Goal: Task Accomplishment & Management: Use online tool/utility

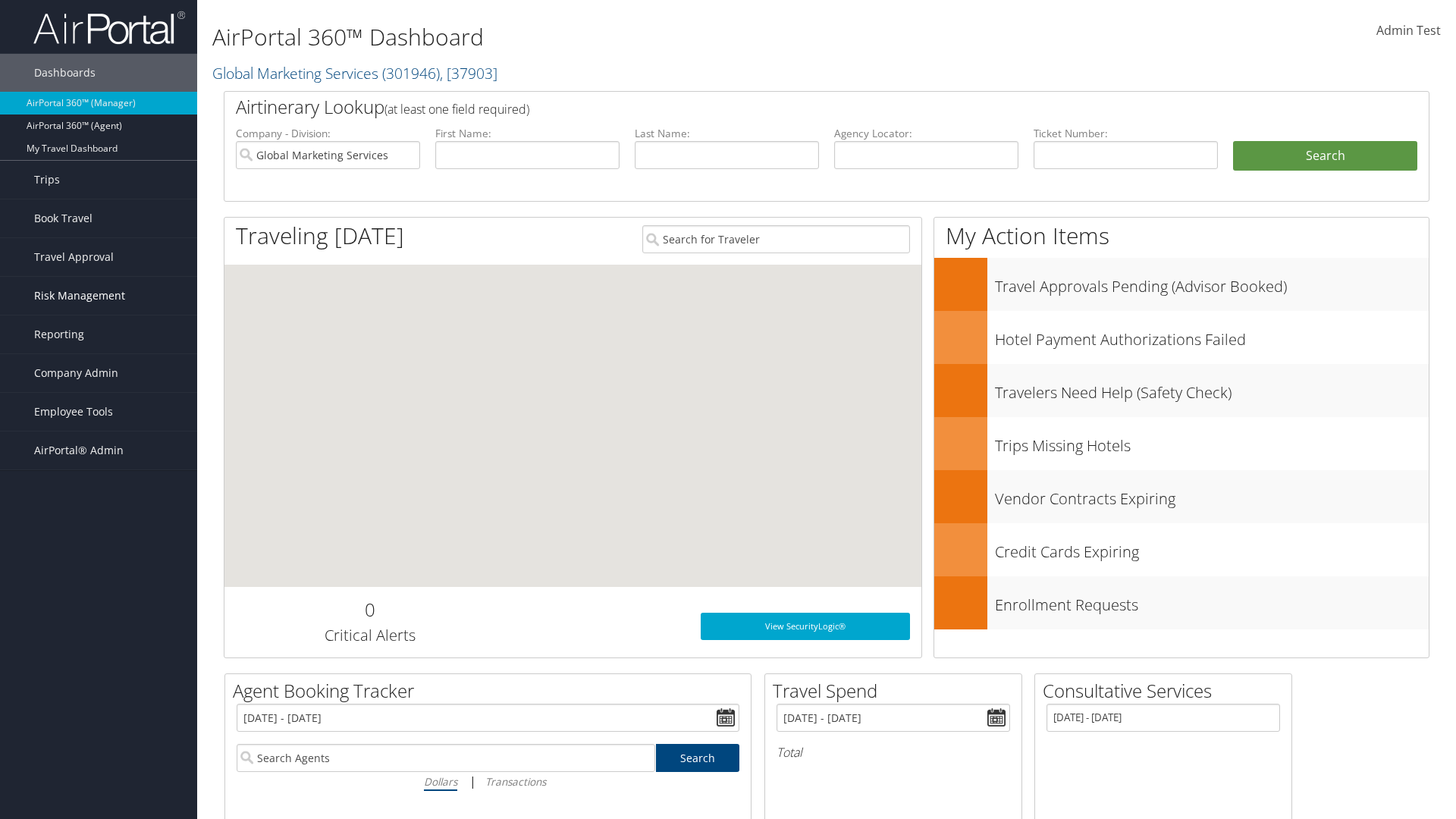
click at [99, 296] on span "Risk Management" at bounding box center [79, 296] width 91 height 38
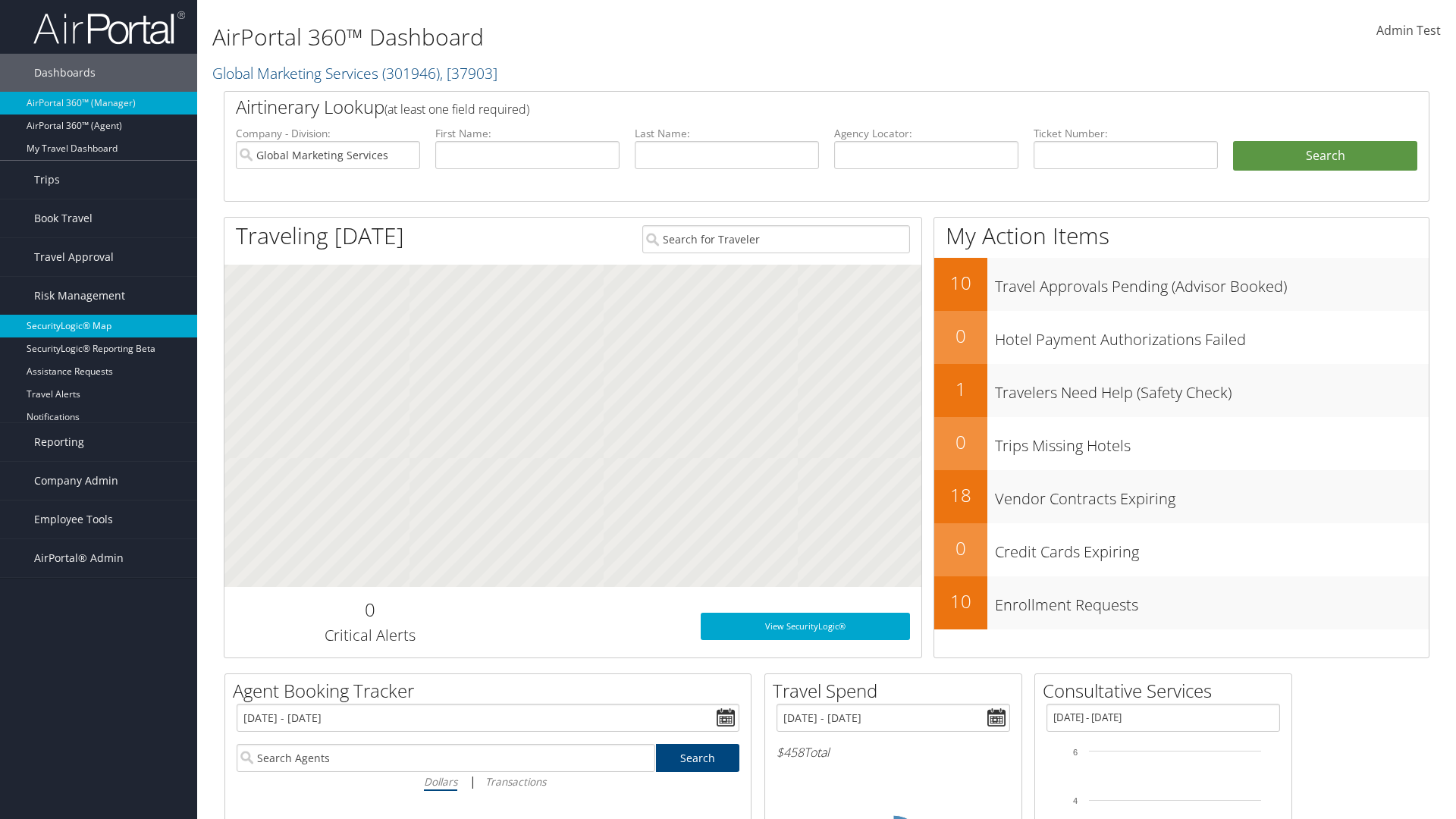
click at [99, 326] on link "SecurityLogic® Map" at bounding box center [99, 326] width 197 height 23
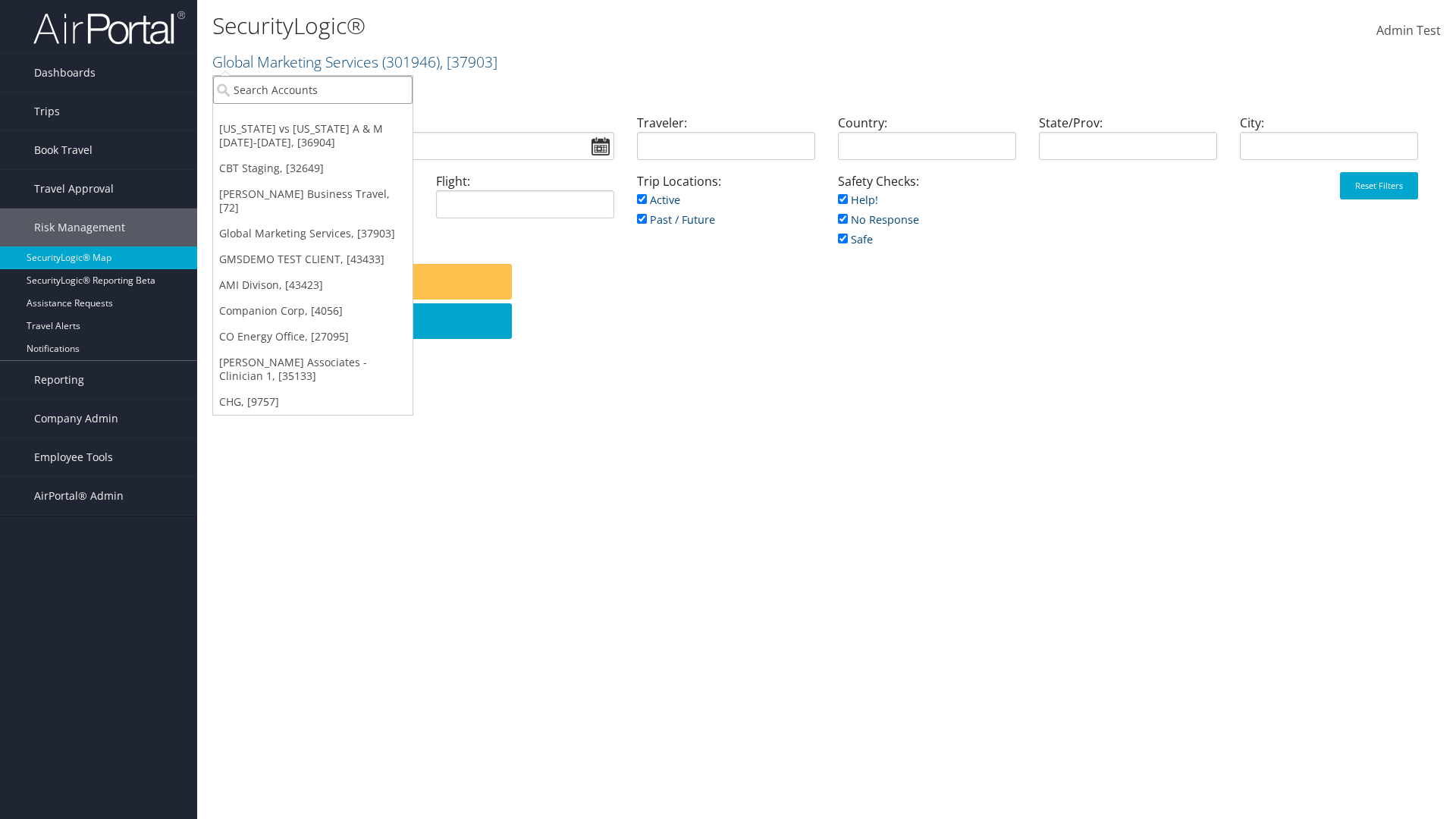
click at [312, 89] on input "search" at bounding box center [312, 90] width 200 height 28
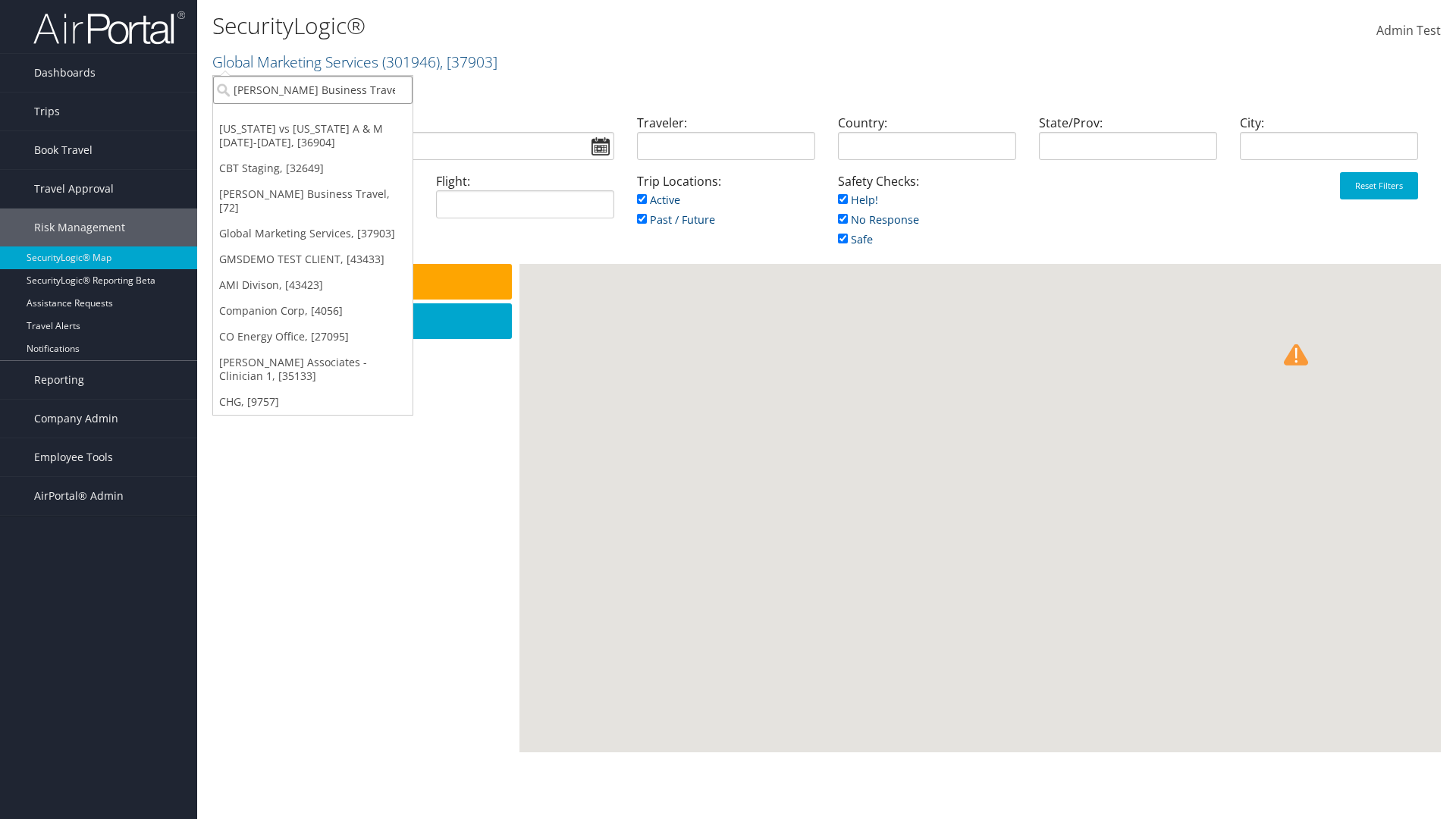
type input "[PERSON_NAME] Business Travel"
click at [334, 131] on div "Account" at bounding box center [334, 131] width 259 height 14
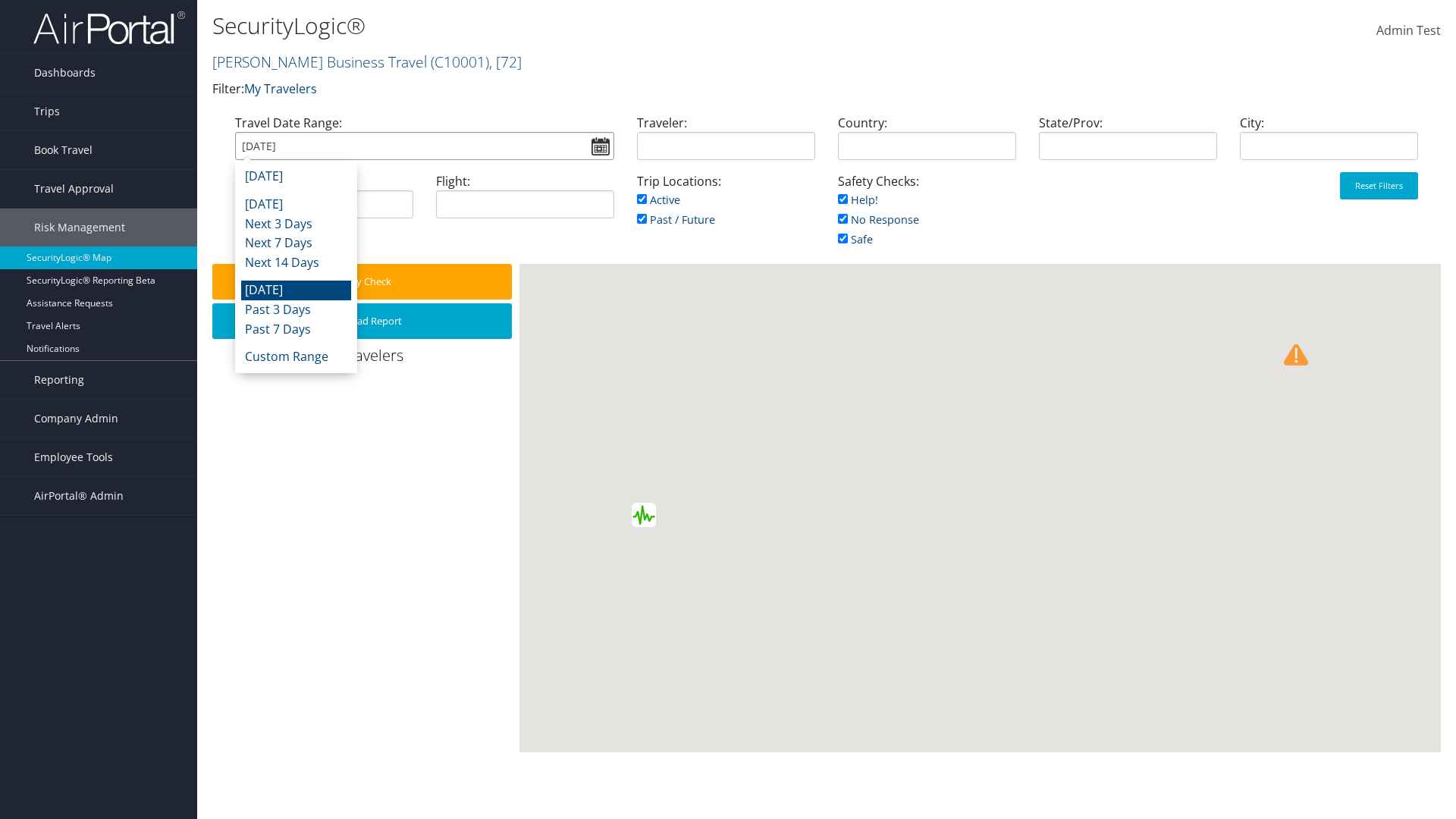
click at [424, 145] on input "[DATE]" at bounding box center [425, 146] width 379 height 28
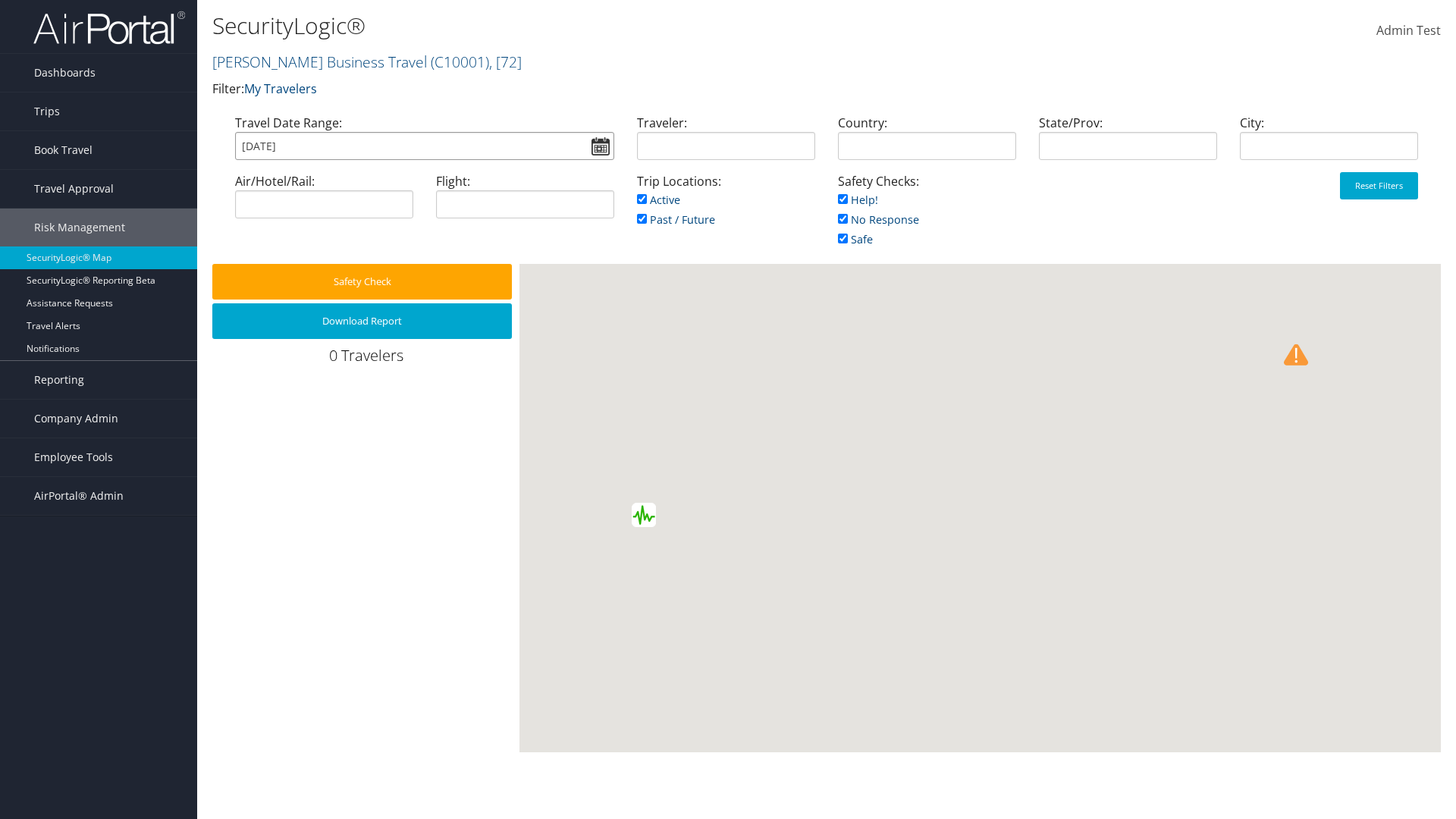
click at [424, 145] on input "[DATE]" at bounding box center [425, 146] width 379 height 28
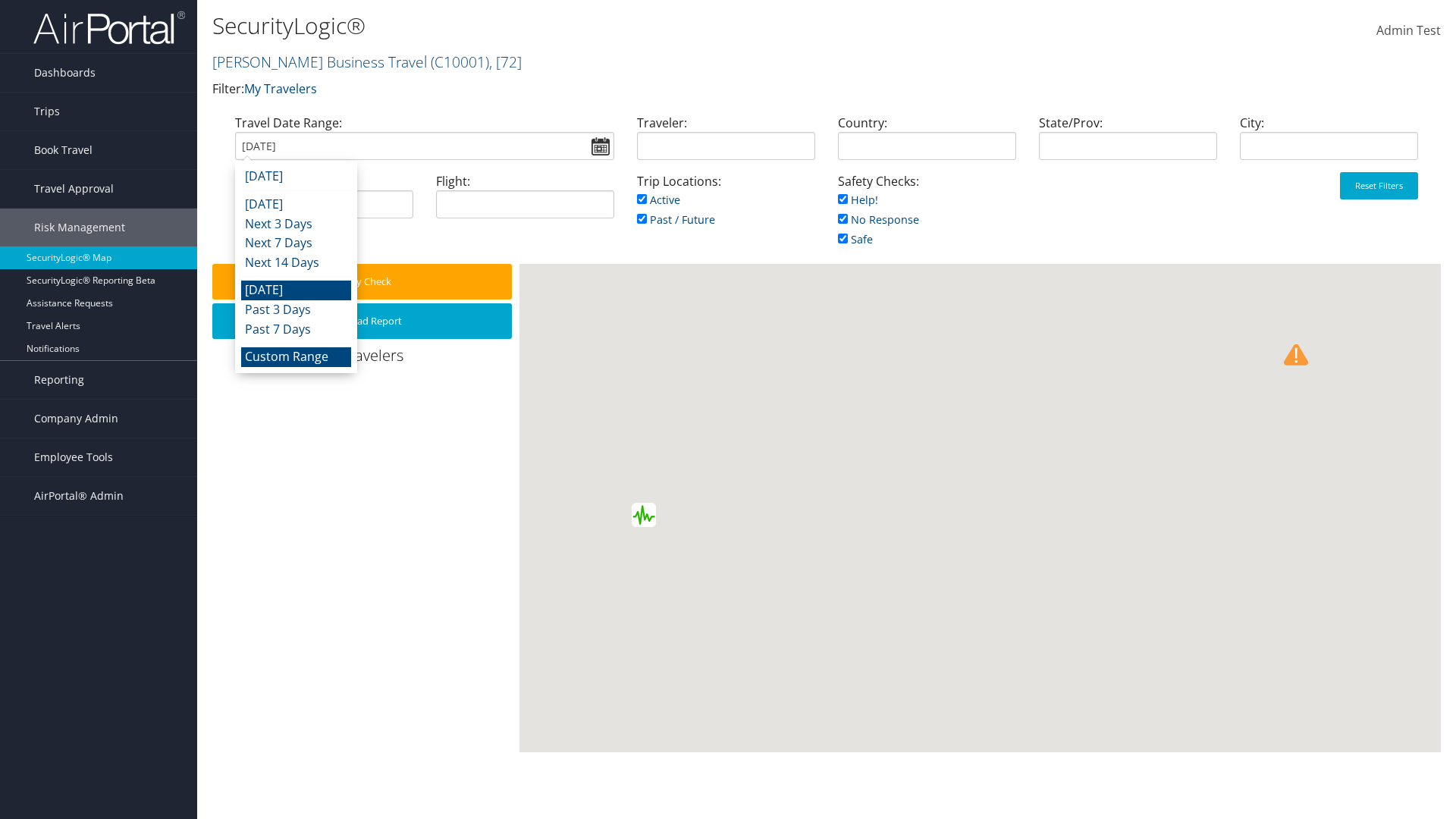
click at [296, 356] on li "Custom Range" at bounding box center [296, 356] width 110 height 20
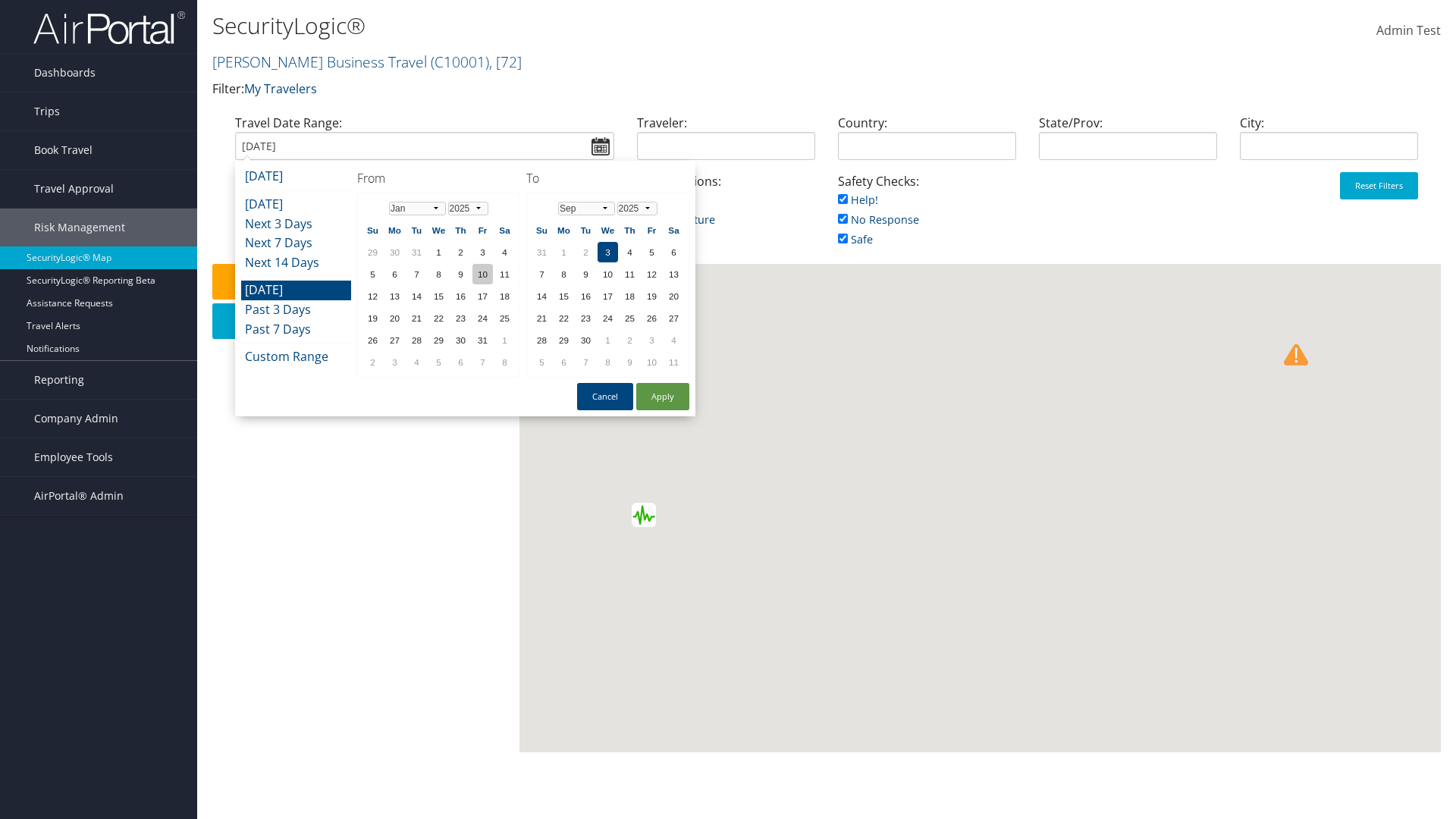
click at [482, 274] on td "10" at bounding box center [483, 274] width 21 height 21
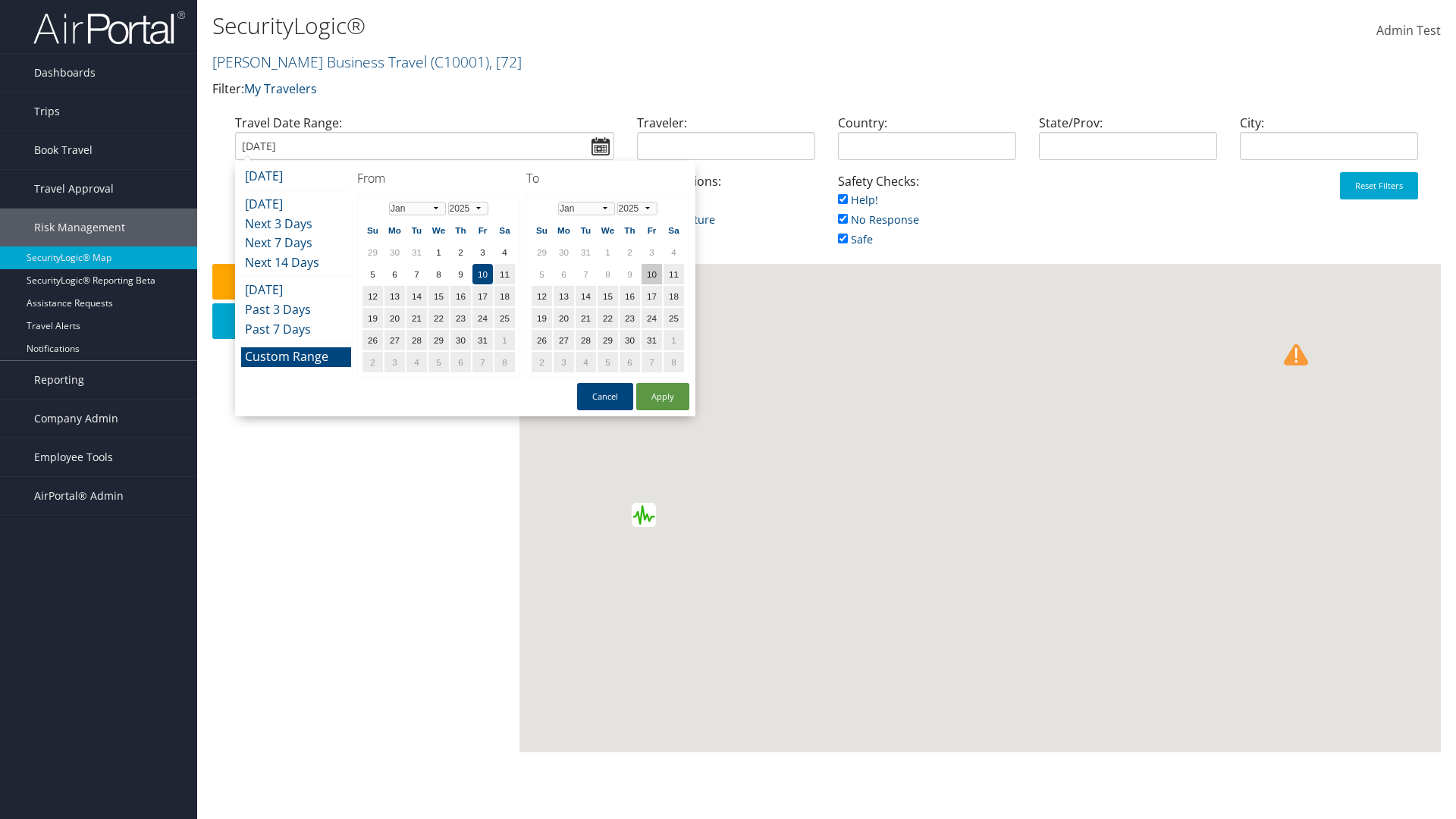
click at [651, 274] on td "10" at bounding box center [652, 274] width 21 height 21
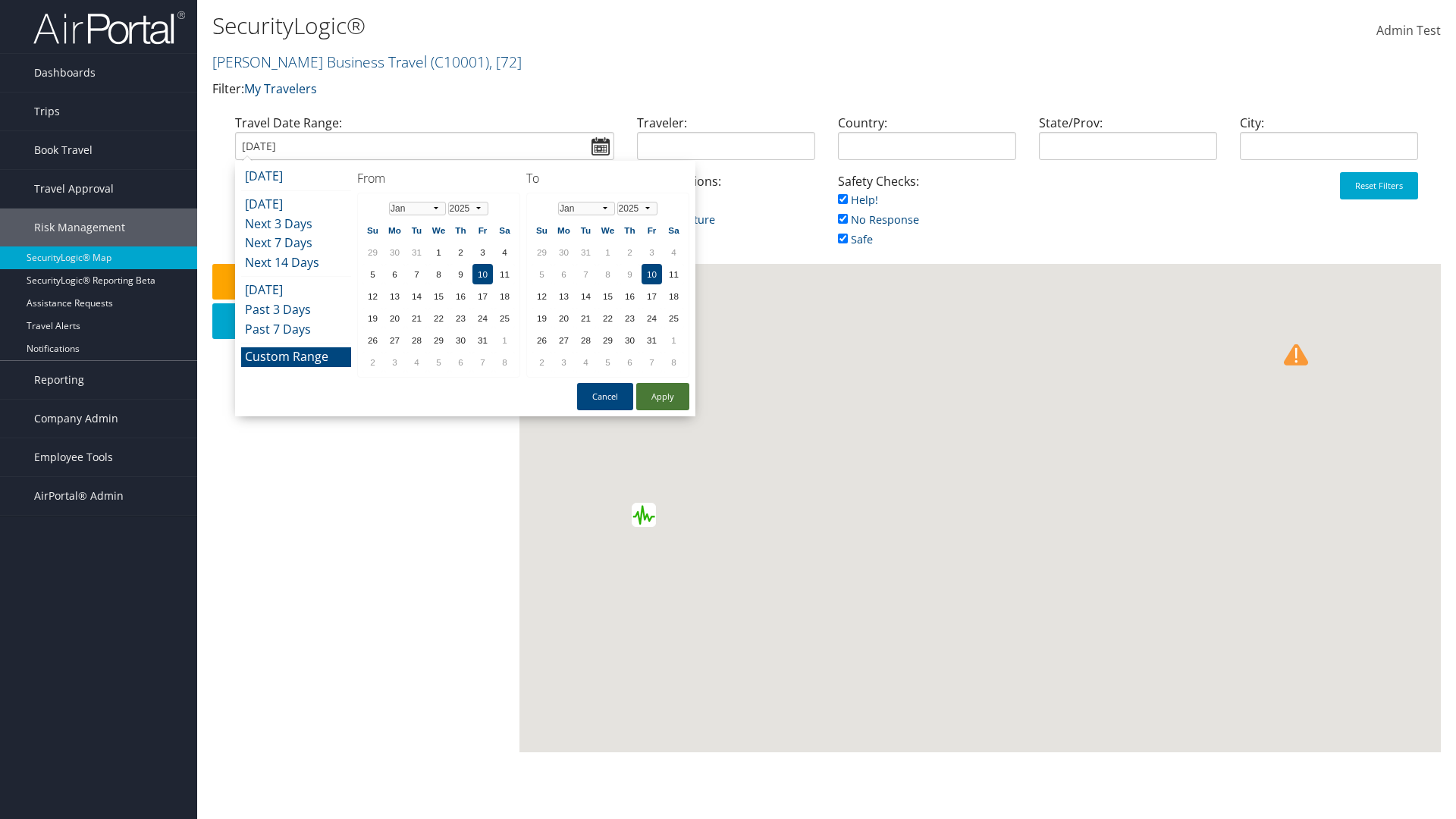
click at [663, 397] on button "Apply" at bounding box center [662, 396] width 53 height 27
type input "[DATE]"
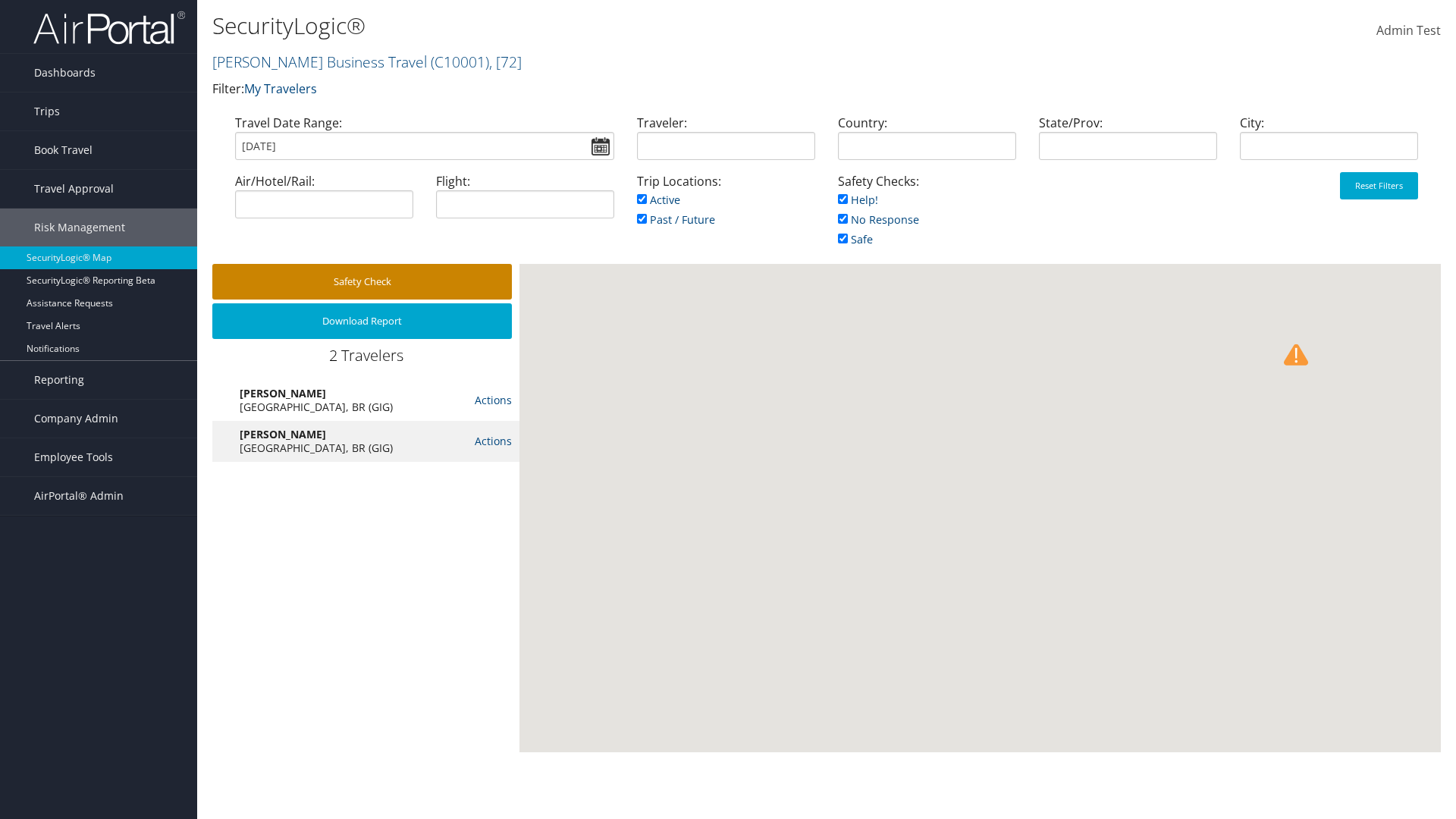
click at [362, 281] on button "Safety Check" at bounding box center [361, 281] width 299 height 36
